Goal: Communication & Community: Participate in discussion

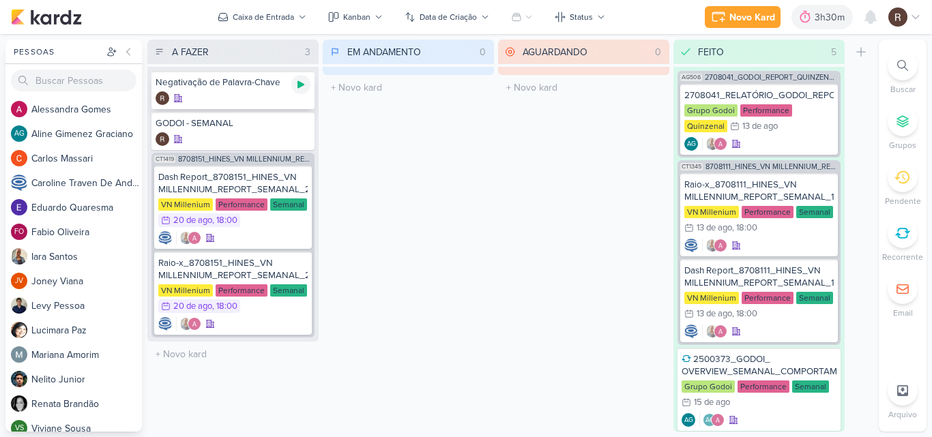
click at [301, 89] on icon at bounding box center [300, 84] width 11 height 11
click at [446, 173] on div "EM ANDAMENTO 0 Mover Para Esquerda Mover Para Direita [GEOGRAPHIC_DATA] O títul…" at bounding box center [408, 236] width 171 height 392
click at [541, 151] on div "AGUARDANDO 0 Mover Para Esquerda Mover Para Direita [GEOGRAPHIC_DATA] O título …" at bounding box center [583, 236] width 171 height 392
click at [862, 21] on icon at bounding box center [870, 17] width 16 height 16
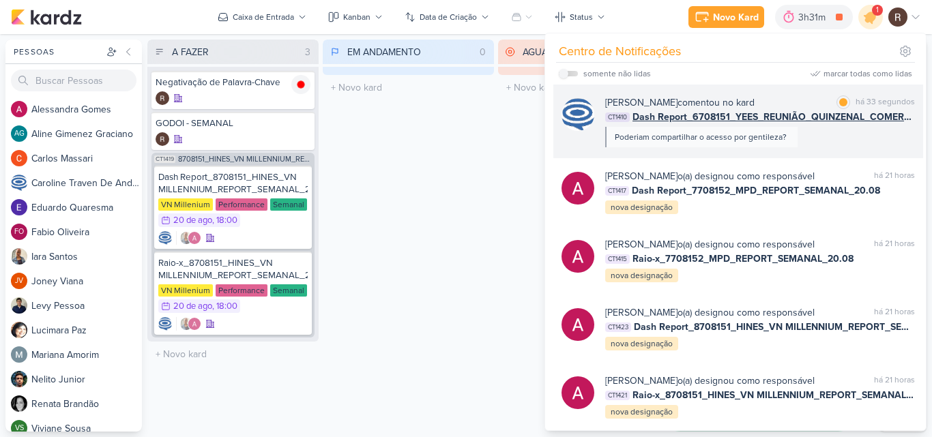
click at [806, 138] on div "[PERSON_NAME] comentou no kard marcar como lida há 33 segundos CT1410 Dash Repo…" at bounding box center [760, 121] width 310 height 52
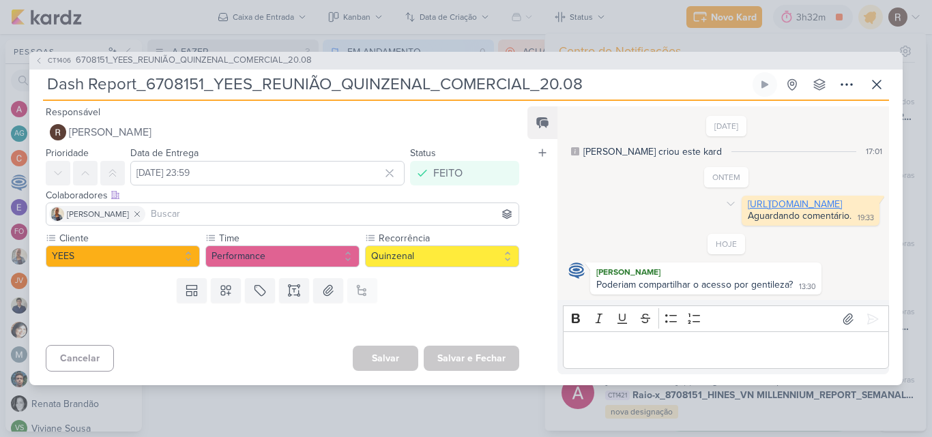
click at [747, 201] on link "[URL][DOMAIN_NAME]" at bounding box center [794, 204] width 94 height 12
click at [685, 344] on div "Editor editing area: main" at bounding box center [726, 350] width 326 height 38
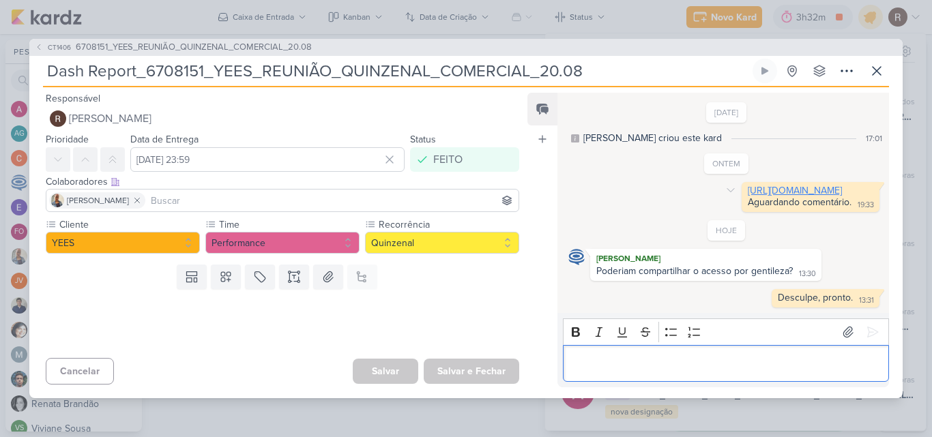
click at [749, 187] on link "[URL][DOMAIN_NAME]" at bounding box center [794, 191] width 94 height 12
click at [878, 63] on icon at bounding box center [876, 71] width 16 height 16
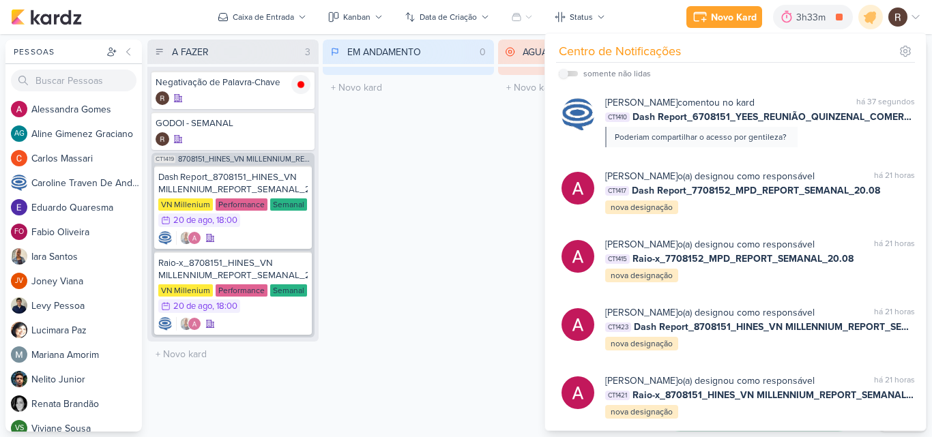
click at [415, 188] on div "EM ANDAMENTO 0 Mover Para Esquerda Mover Para Direita [GEOGRAPHIC_DATA] O títul…" at bounding box center [408, 236] width 171 height 392
